Goal: Find specific page/section: Find specific page/section

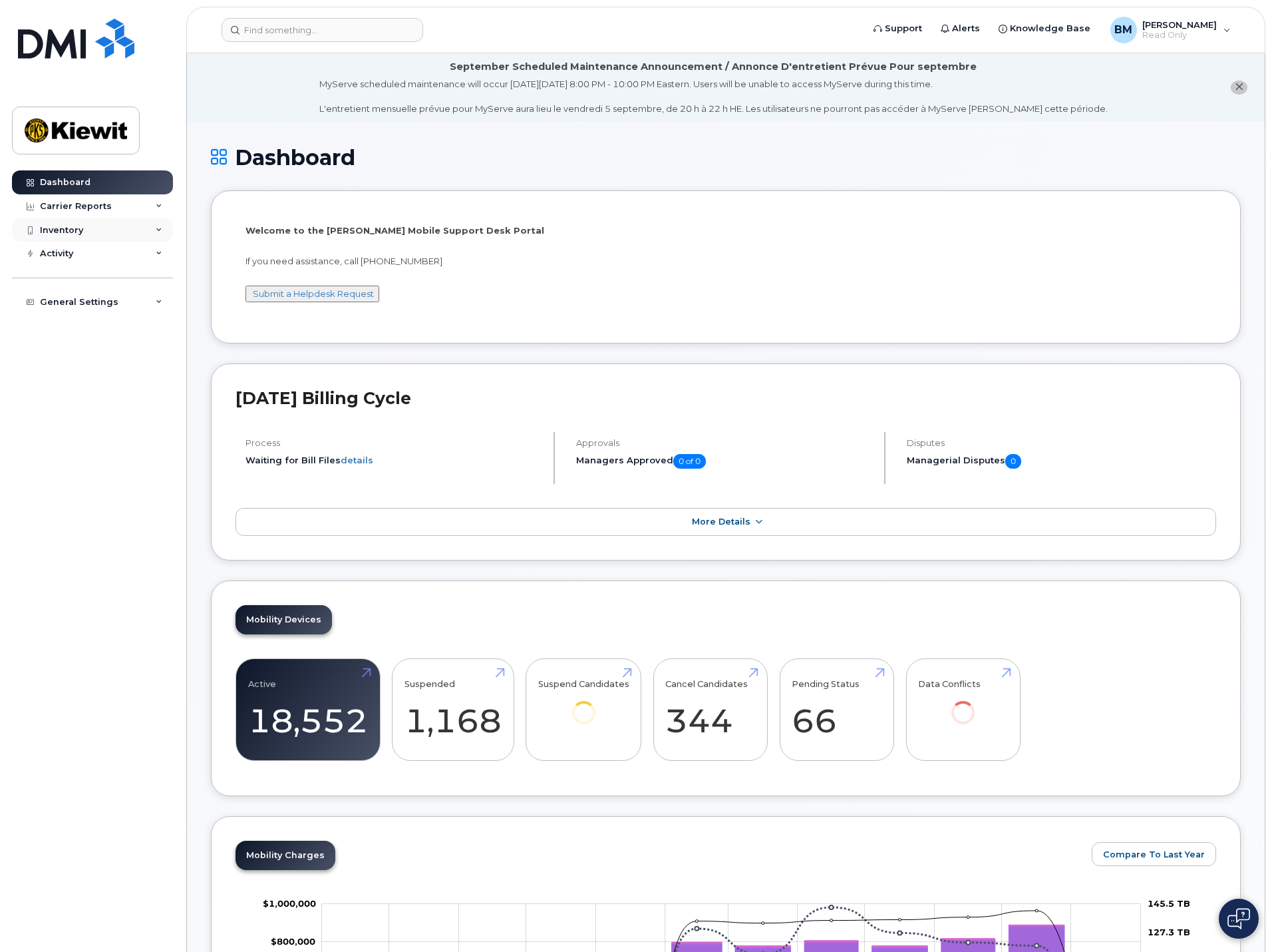
click at [163, 226] on div "Inventory" at bounding box center [92, 230] width 161 height 24
click at [93, 259] on div "Mobility Devices" at bounding box center [83, 254] width 75 height 12
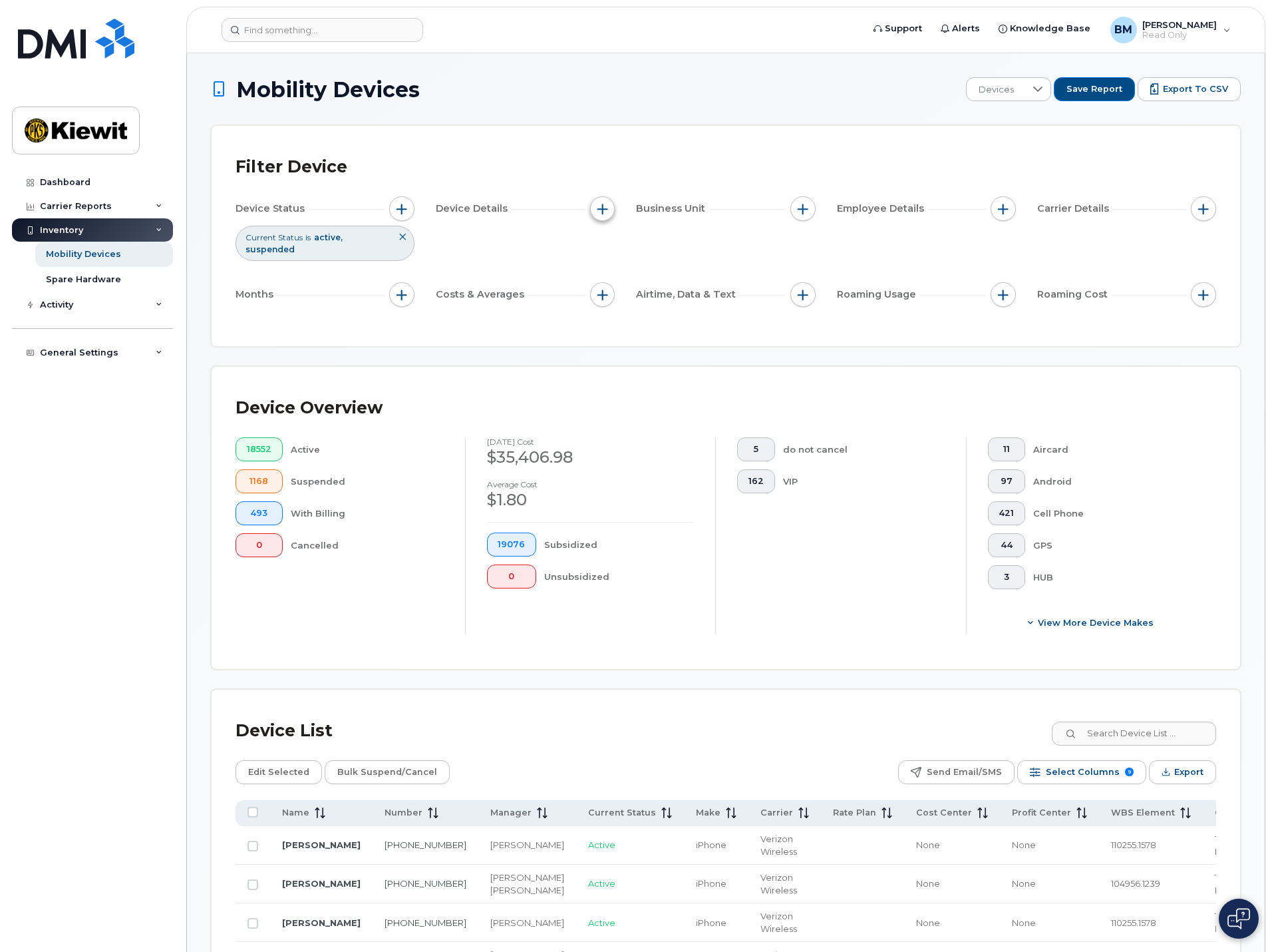
click at [606, 208] on span "button" at bounding box center [602, 209] width 10 height 10
click at [605, 271] on input "Device Model" at bounding box center [606, 270] width 10 height 10
checkbox input "true"
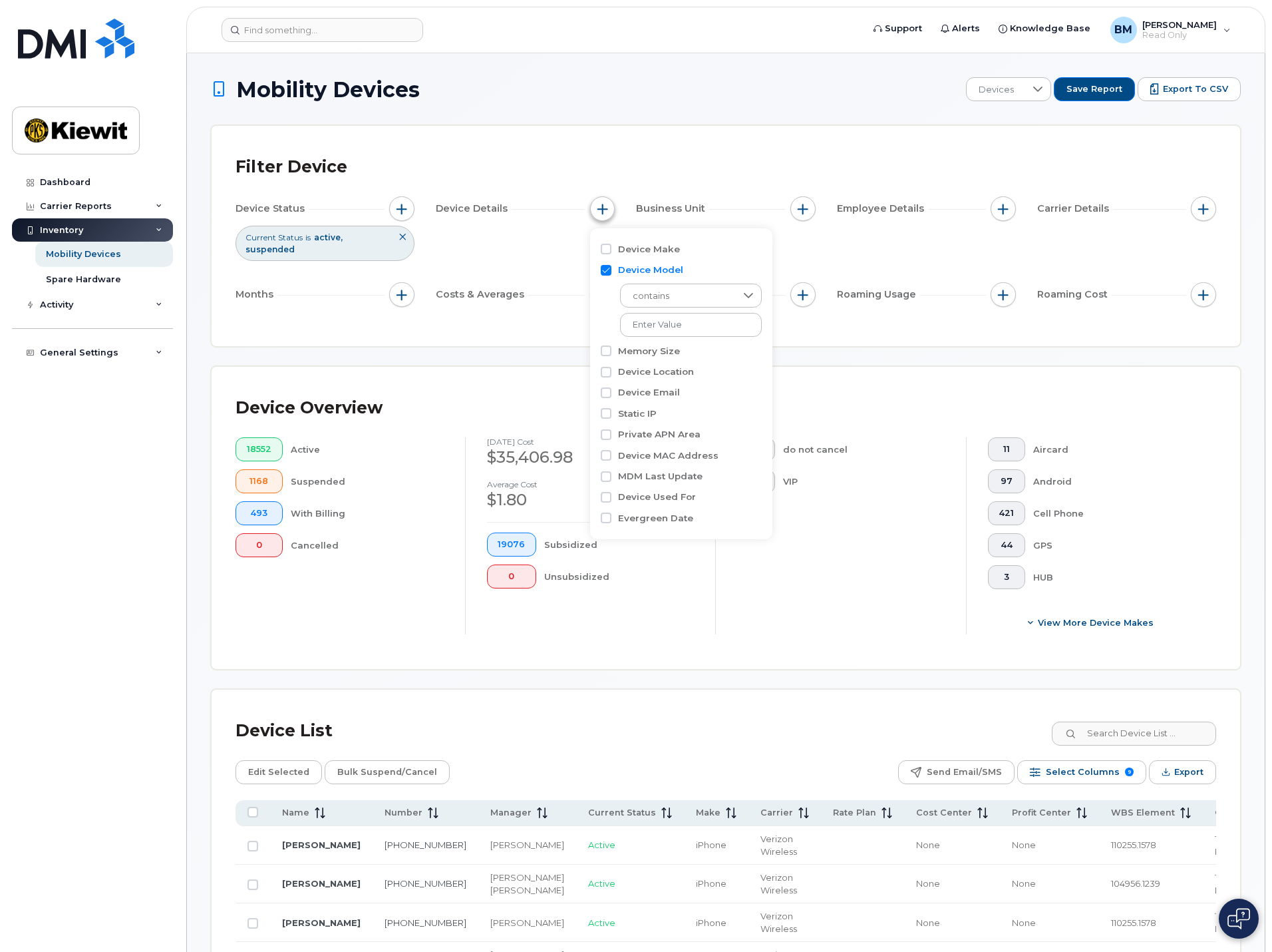
click at [603, 212] on span "button" at bounding box center [602, 209] width 10 height 10
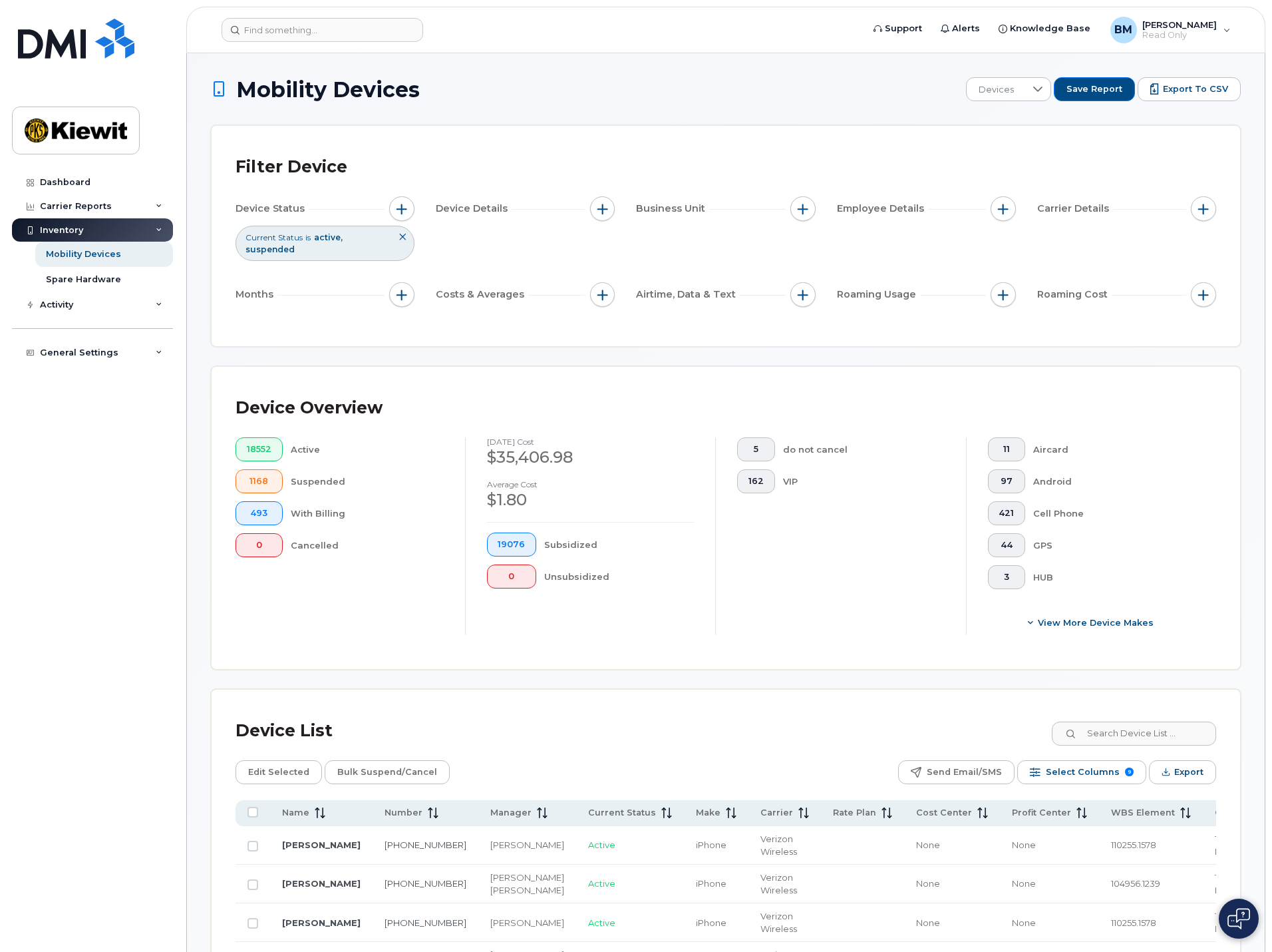
click at [757, 147] on div "Filter Device Device Status Current Status is active suspended Device Details B…" at bounding box center [726, 235] width 1029 height 220
click at [83, 308] on div "Activity" at bounding box center [92, 304] width 161 height 24
click at [74, 407] on div "Device Status Updates" at bounding box center [98, 405] width 105 height 12
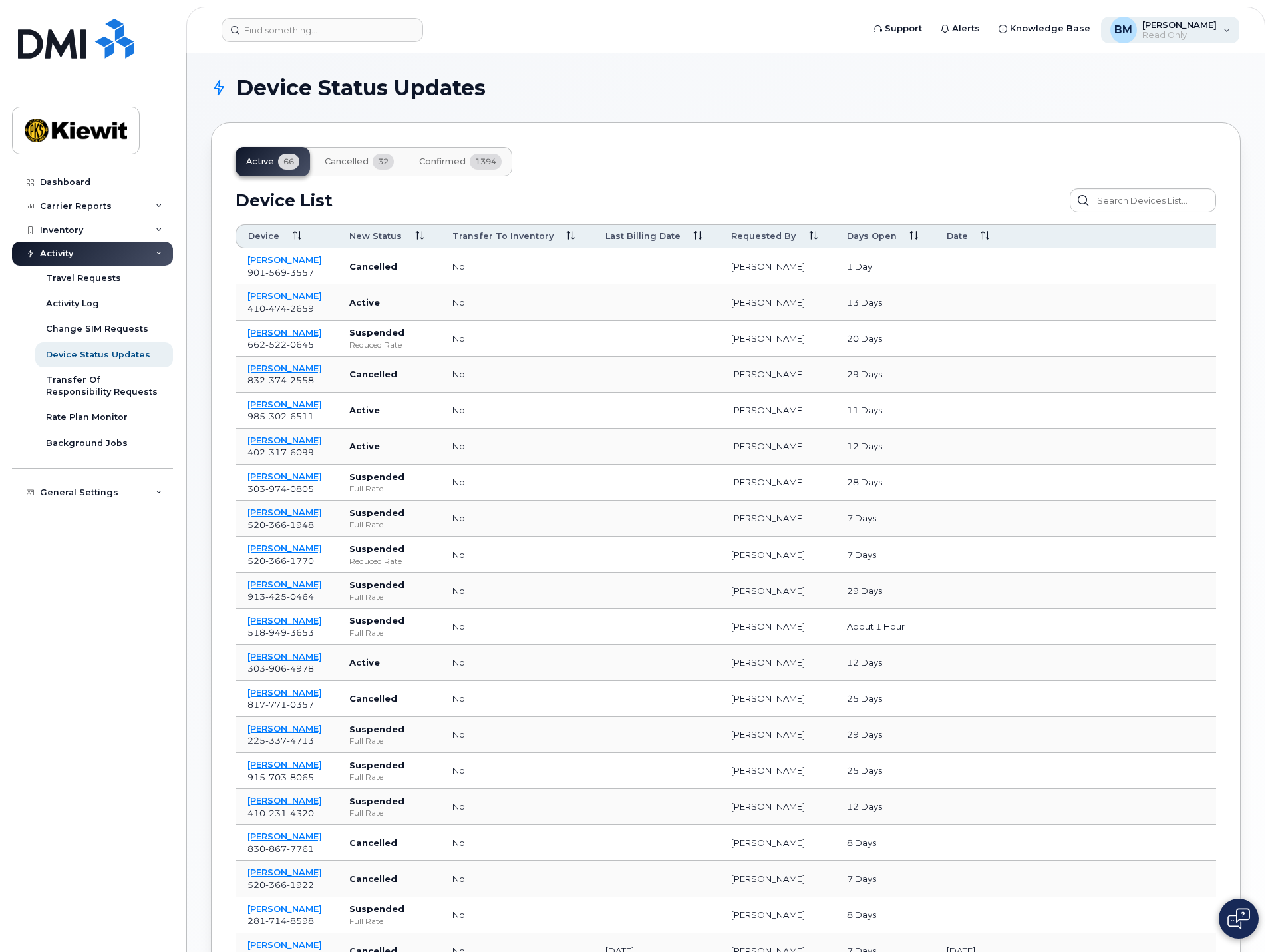
click at [1225, 24] on div "BM Bryan Marotta Read Only" at bounding box center [1171, 30] width 139 height 27
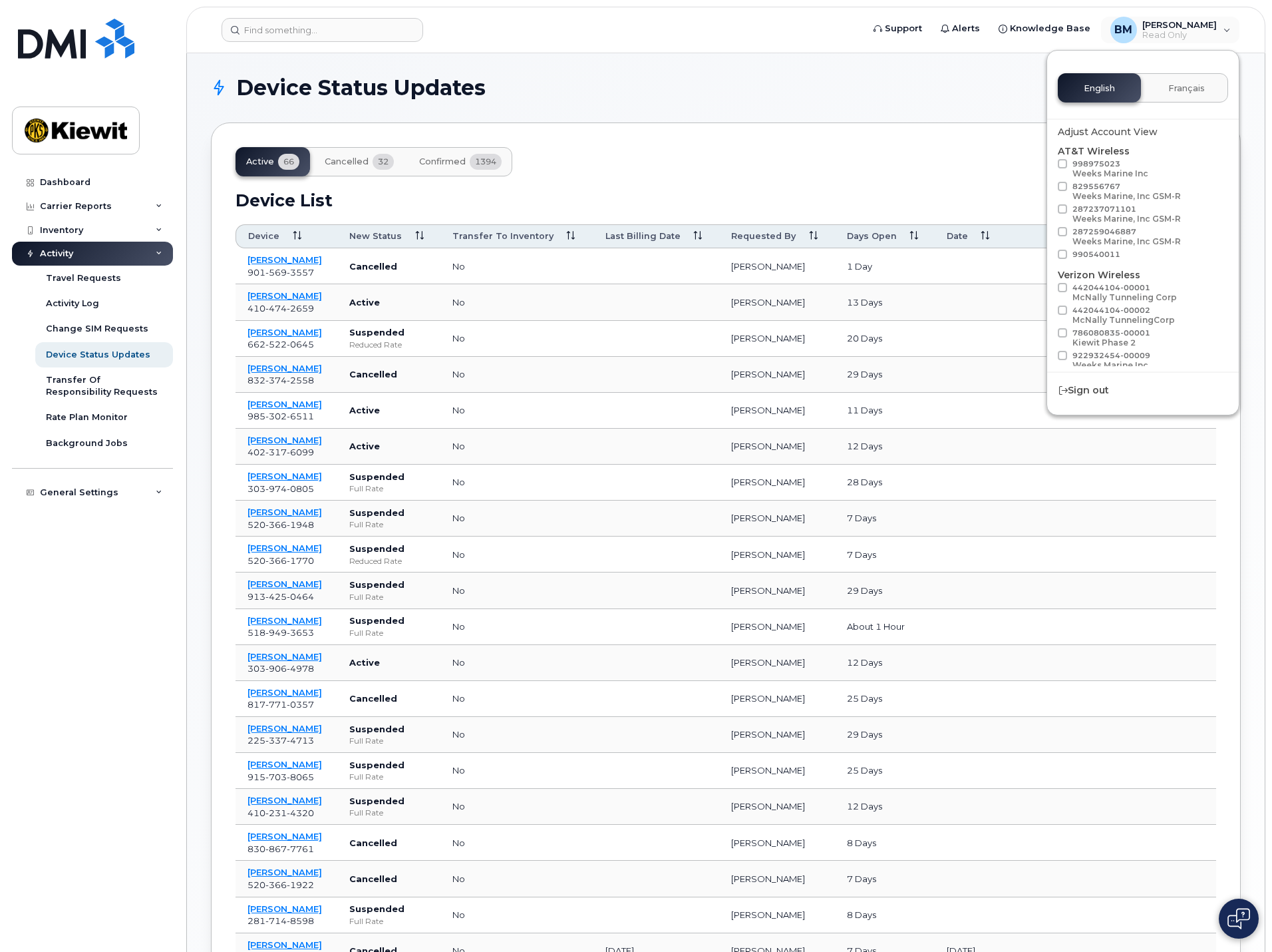
scroll to position [74, 0]
click at [959, 175] on div "Active 66 Cancelled 32 Confirmed 1394 Device List Confirm Request Resend Notifi…" at bounding box center [725, 665] width 1030 height 1085
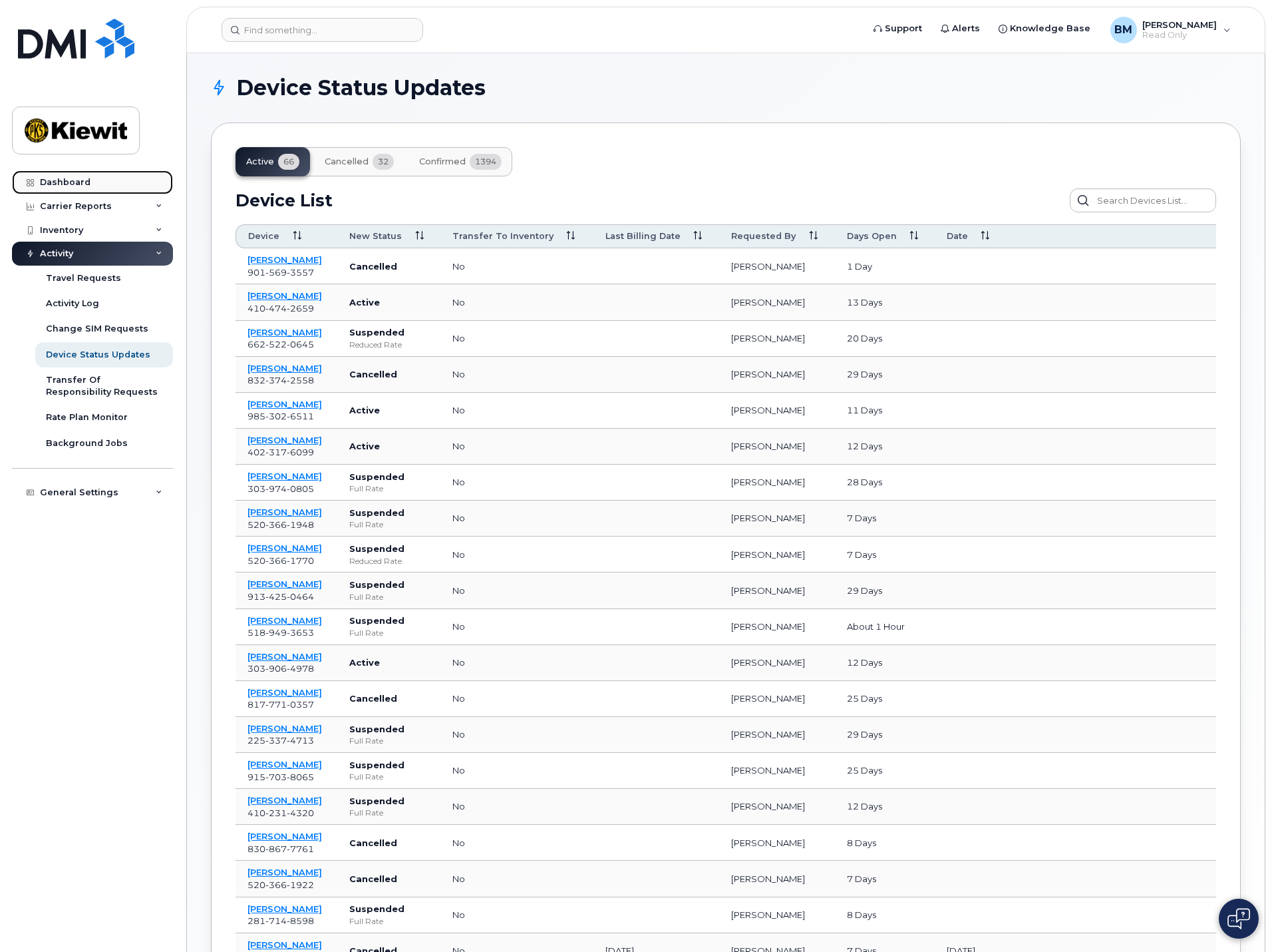
click at [61, 179] on div "Dashboard" at bounding box center [65, 182] width 50 height 10
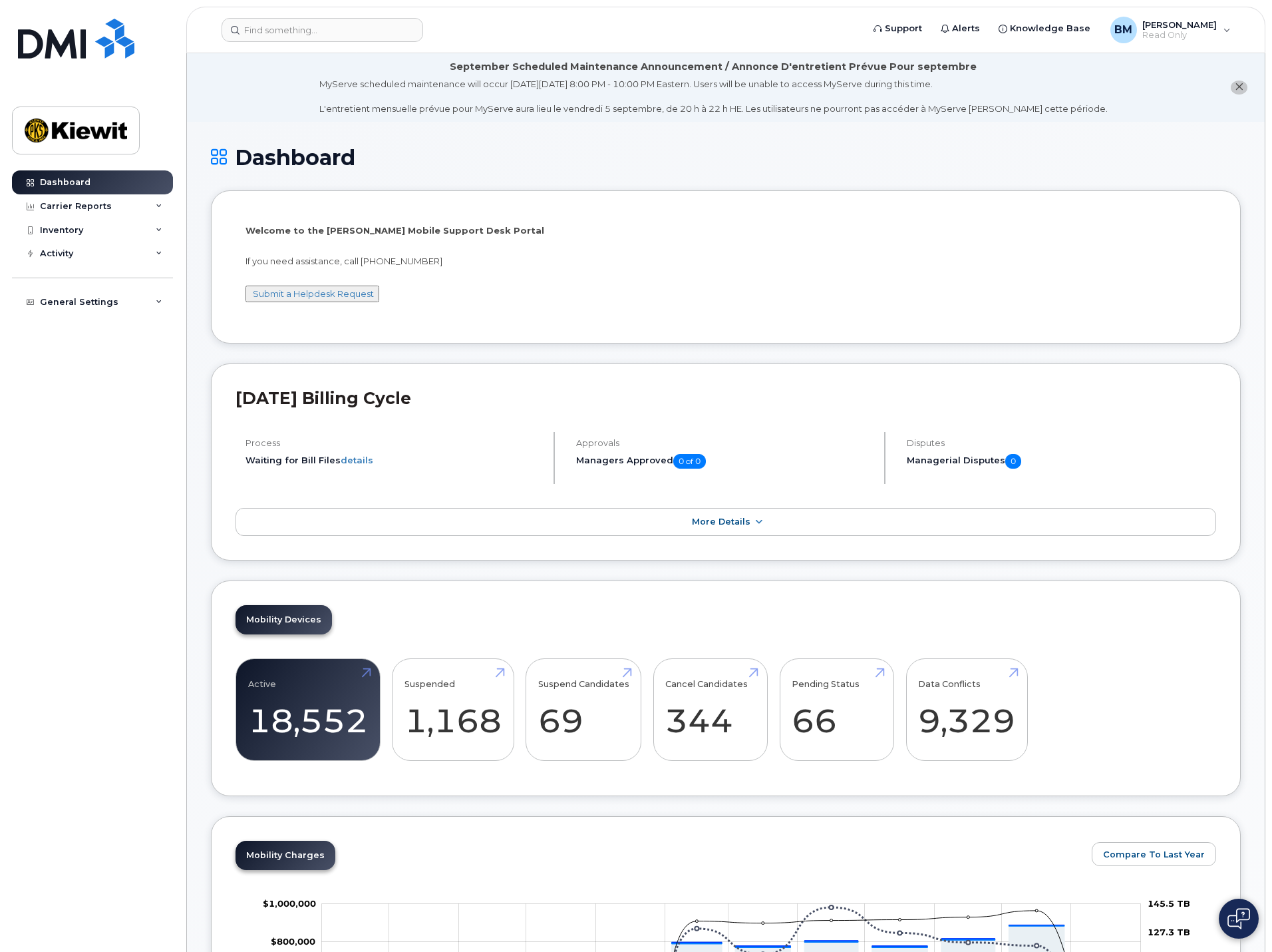
click at [721, 605] on div "Mobility Devices Active 18,552 Suspended 1,168 Suspend Candidates 69 Cancel Can…" at bounding box center [725, 688] width 1030 height 216
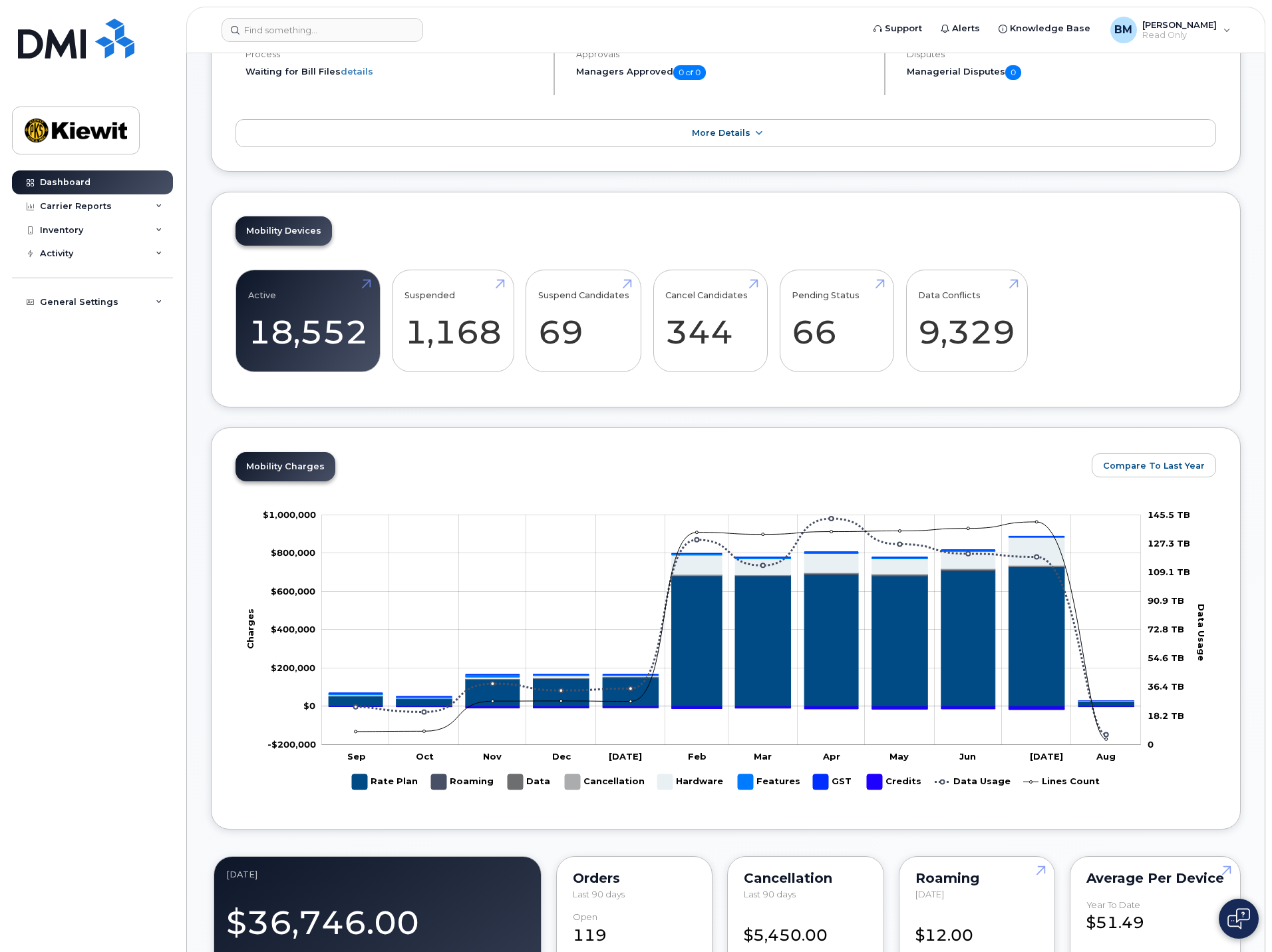
scroll to position [399, 0]
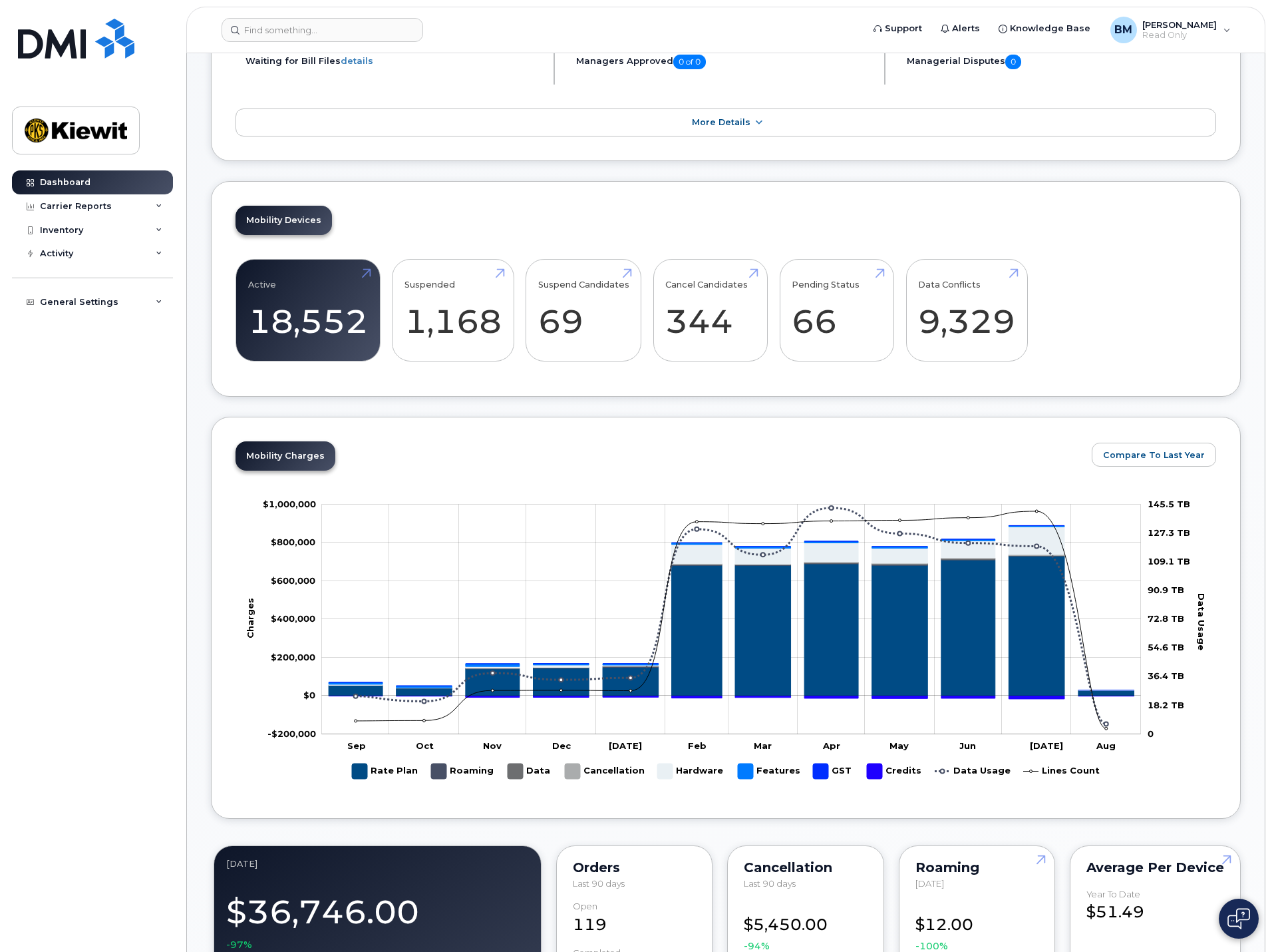
click at [979, 447] on div "Mobility Charges Compare To Last Year Zoom Out Charges $1,000,000 -$300,000 -$2…" at bounding box center [725, 618] width 980 height 353
click at [76, 533] on div "Dashboard Carrier Reports Monthly Billing Data Daily Data Pooling Average Costi…" at bounding box center [94, 551] width 165 height 761
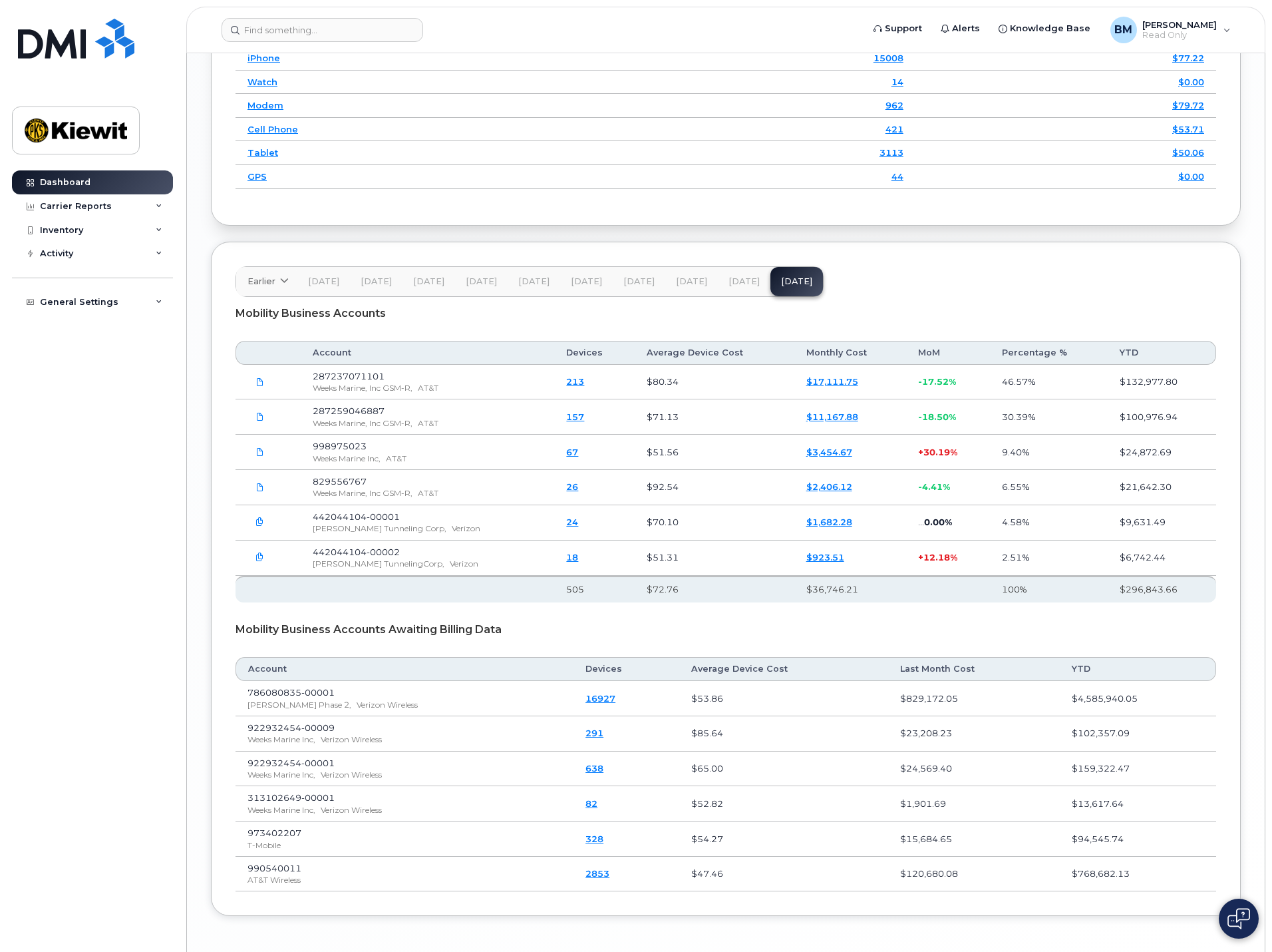
scroll to position [2137, 0]
